Goal: Task Accomplishment & Management: Manage account settings

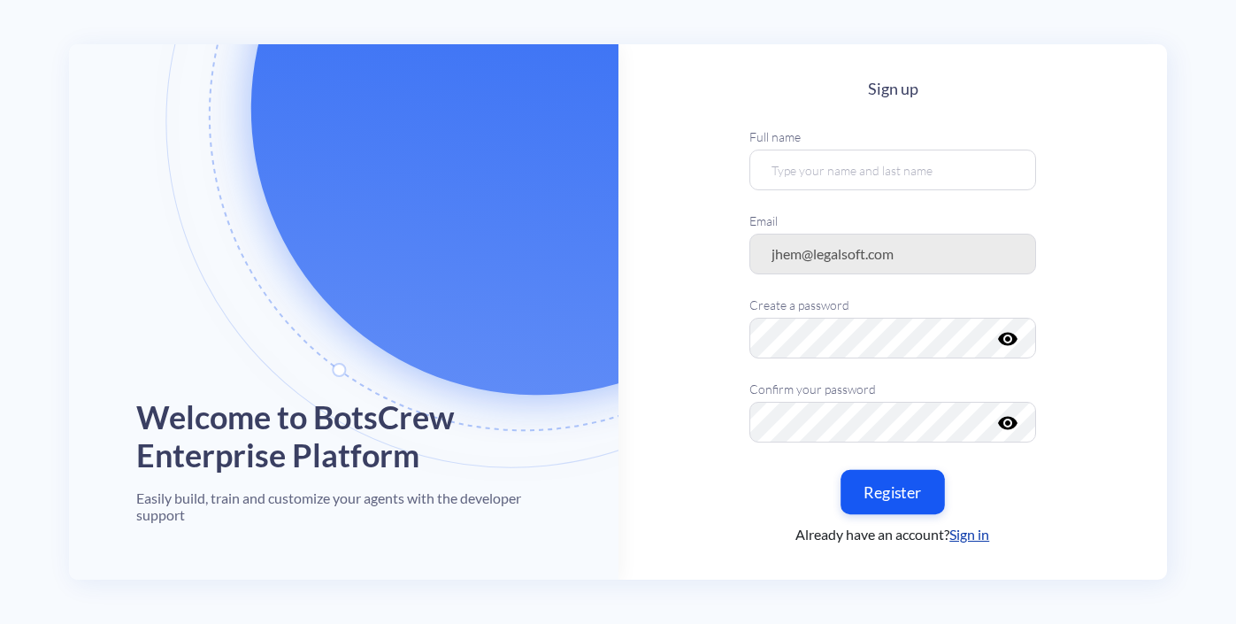
click at [890, 488] on button "Register" at bounding box center [893, 491] width 104 height 44
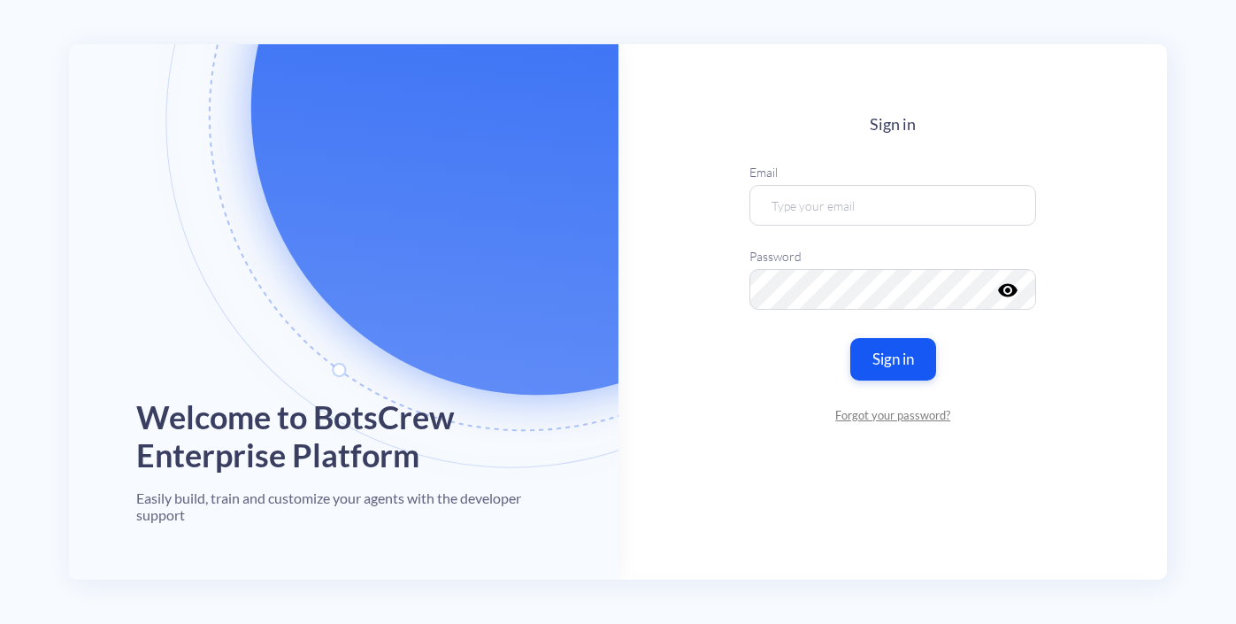
click at [873, 162] on main "Sign in Email Password visibility Sign in Forgot your password?" at bounding box center [894, 311] width 550 height 535
click at [860, 199] on input "email" at bounding box center [893, 205] width 287 height 41
click at [959, 490] on main "Sign in Email Password visibility Sign in Forgot your password?" at bounding box center [894, 311] width 550 height 535
click at [803, 203] on input "email" at bounding box center [893, 205] width 287 height 41
click at [551, 258] on article "Welcome to BotsCrew Enterprise Platform Easily build, train and customize your …" at bounding box center [344, 311] width 528 height 535
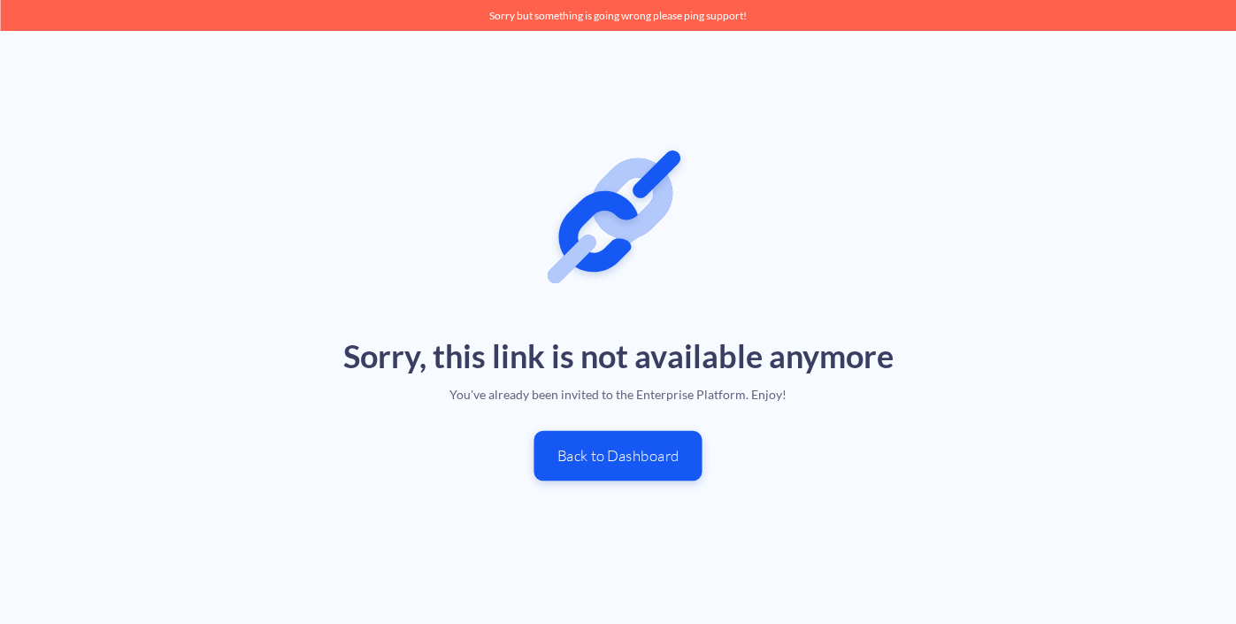
click at [617, 463] on button "Back to Dashboard" at bounding box center [618, 455] width 168 height 50
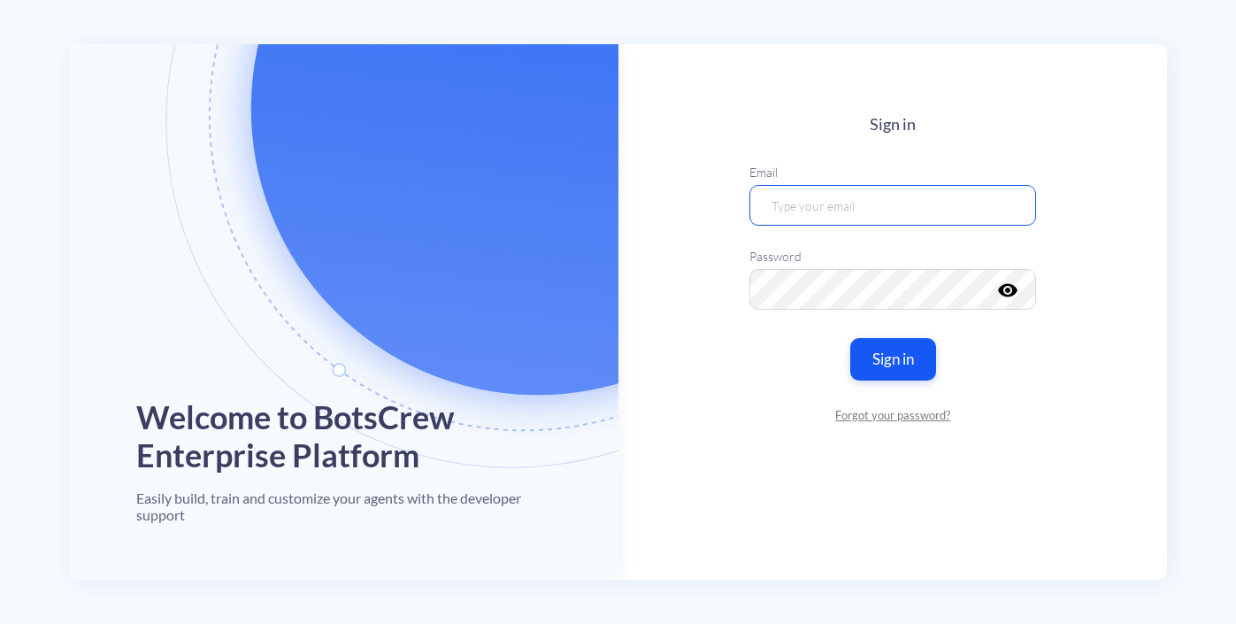
click at [809, 210] on input "email" at bounding box center [893, 205] width 287 height 41
type input "jhem@legalsoft.com"
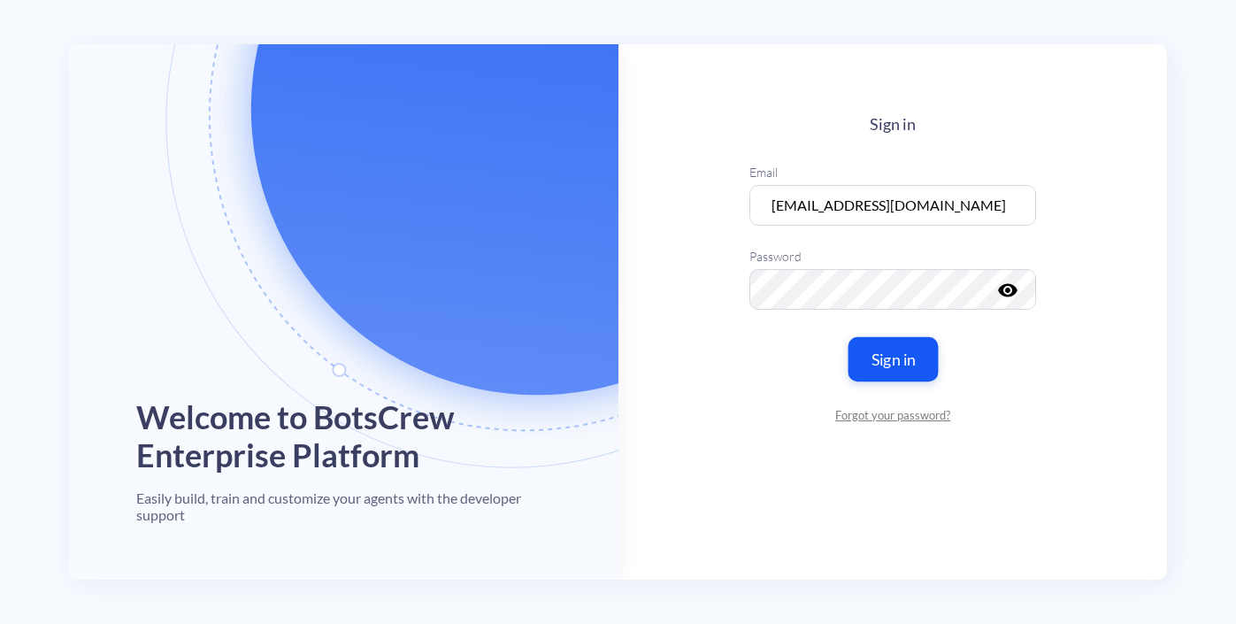
click at [917, 370] on button "Sign in" at bounding box center [893, 358] width 90 height 44
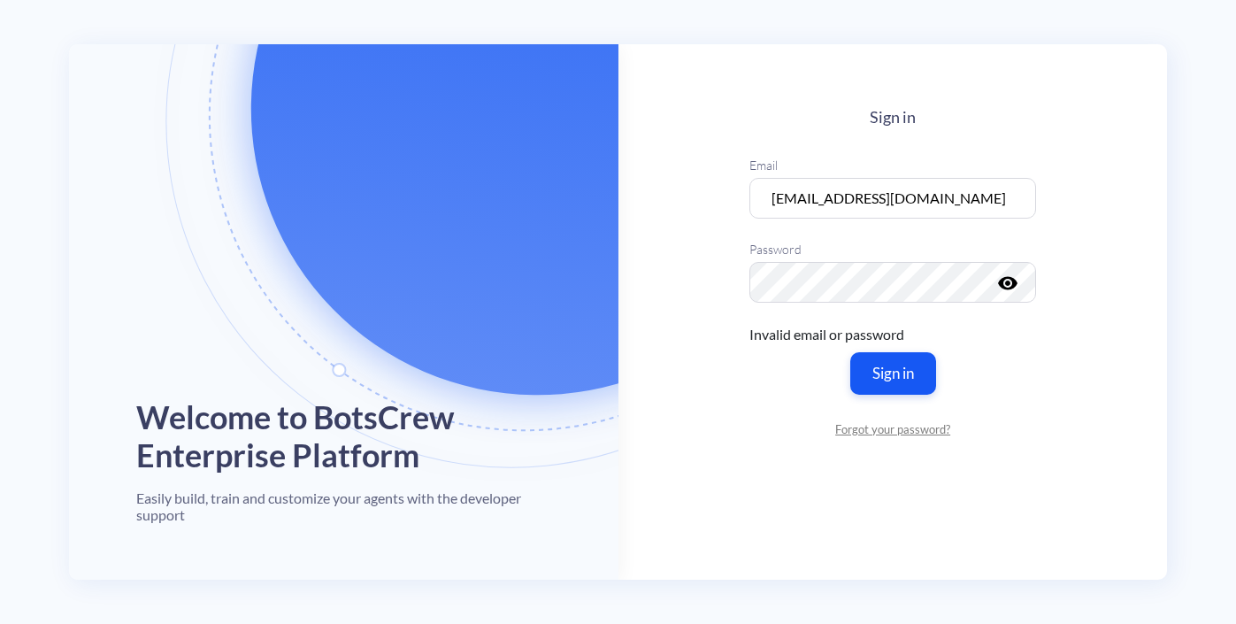
click at [1011, 287] on icon "visibility" at bounding box center [1007, 283] width 21 height 21
click at [886, 435] on link "Forgot your password?" at bounding box center [893, 430] width 287 height 18
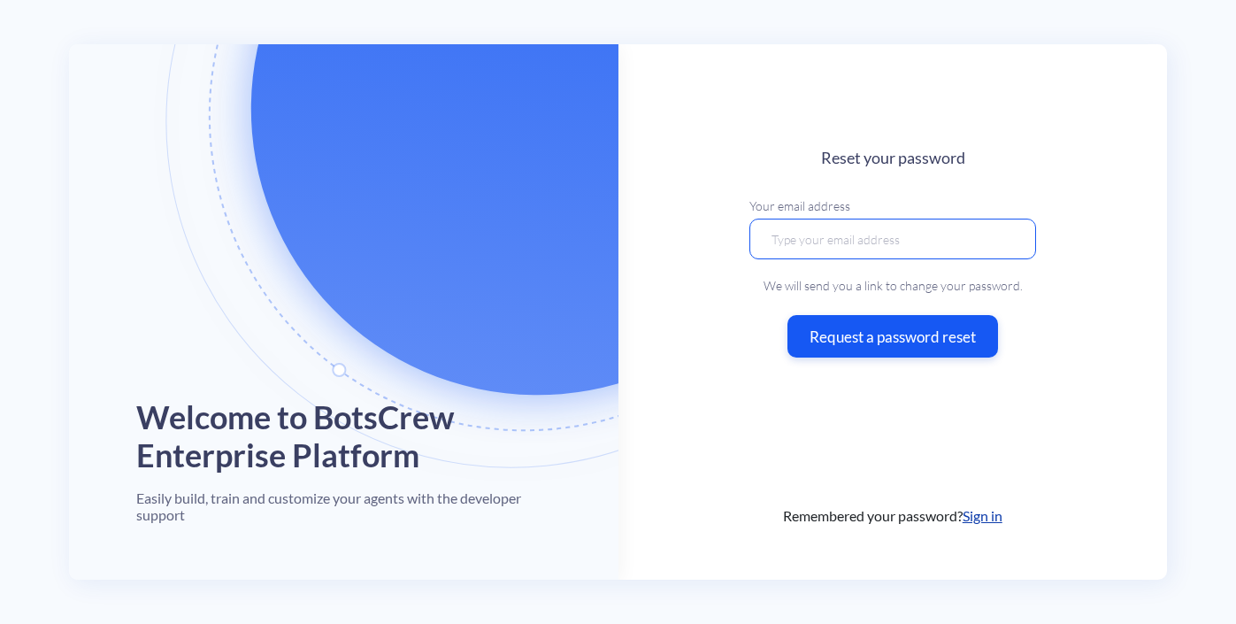
click at [883, 247] on input "email" at bounding box center [893, 238] width 287 height 41
type input "jhem@legalsoft.com"
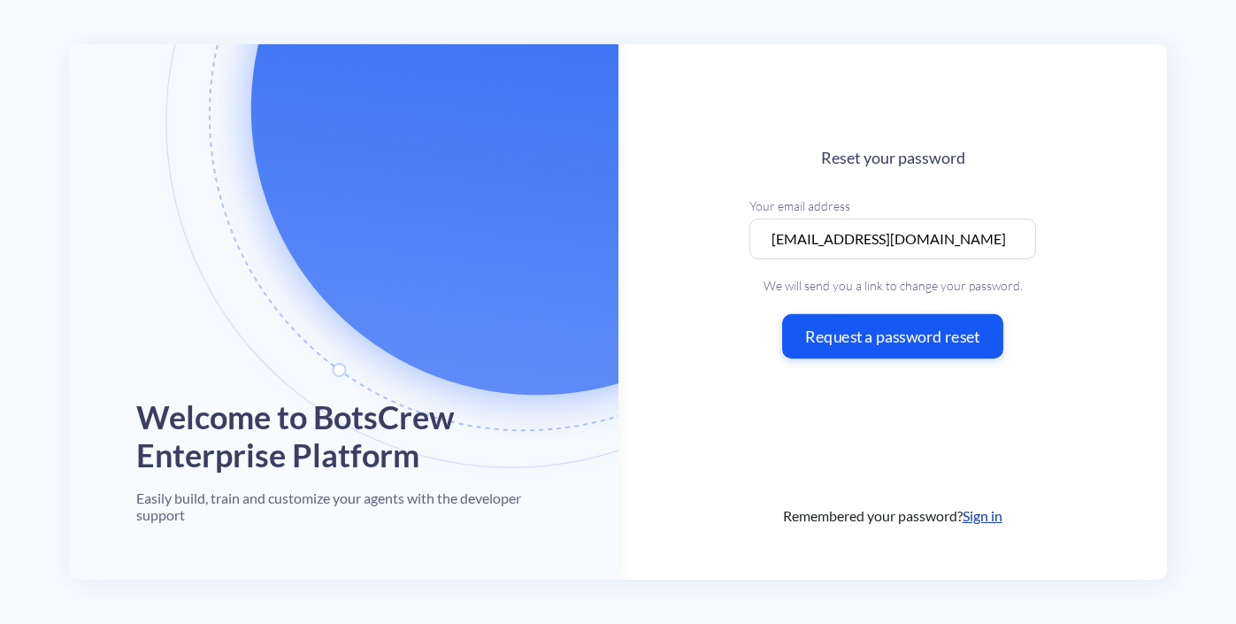
click at [837, 321] on button "Request a password reset" at bounding box center [892, 336] width 221 height 44
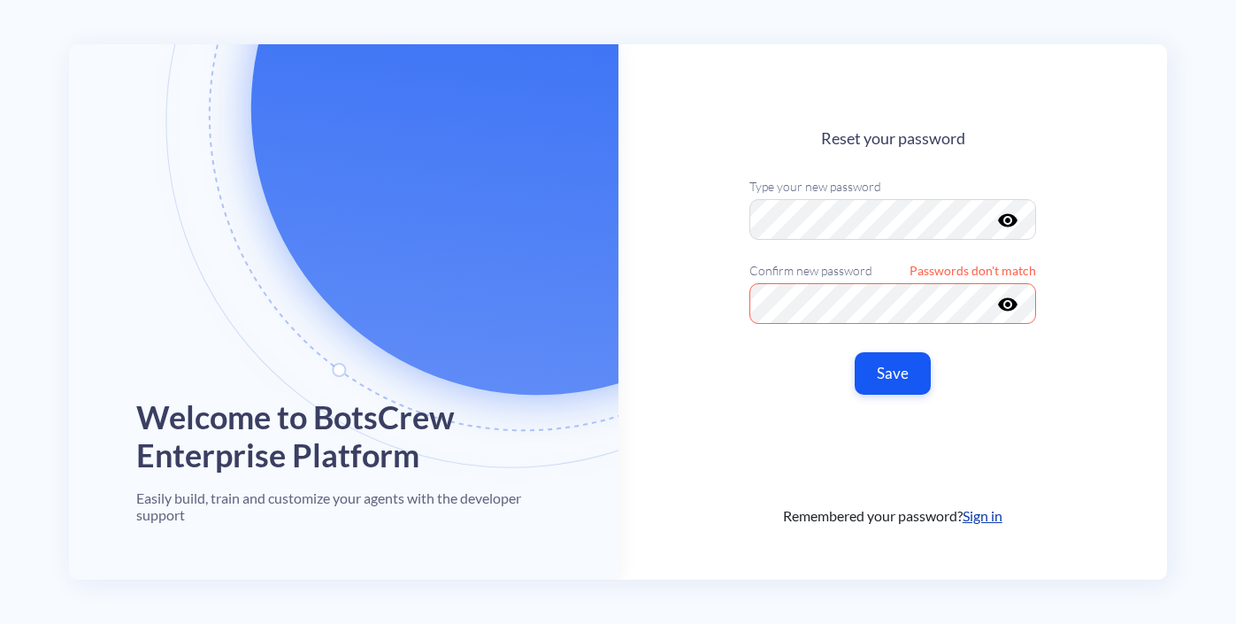
click at [1001, 215] on icon "visibility" at bounding box center [1007, 220] width 21 height 21
click at [1004, 302] on icon "visibility" at bounding box center [1007, 304] width 21 height 21
click at [904, 370] on button "Save" at bounding box center [893, 373] width 80 height 44
click at [901, 365] on button "Save" at bounding box center [893, 373] width 80 height 44
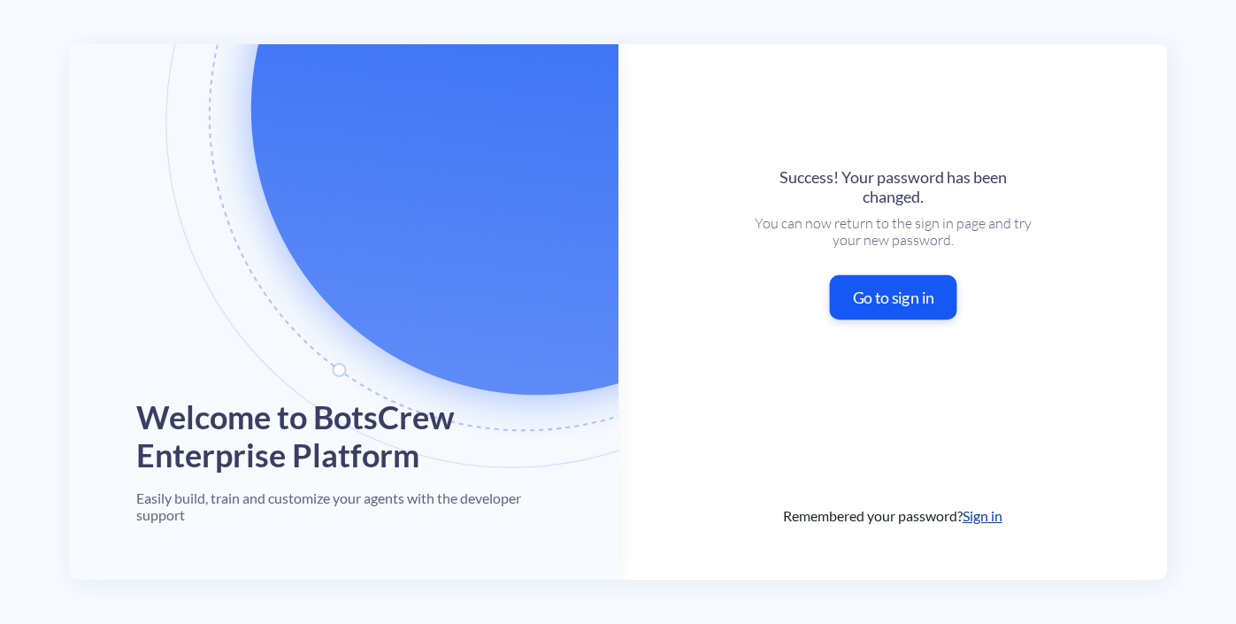
click at [908, 283] on button "Go to sign in" at bounding box center [892, 296] width 127 height 44
